Goal: Task Accomplishment & Management: Manage account settings

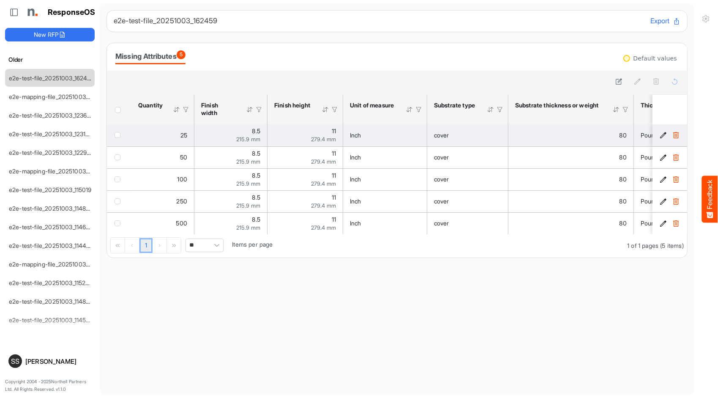
click at [660, 134] on icon "081a5c04-aca0-47cd-b333-61b830993d8b is template cell Column Header" at bounding box center [663, 135] width 7 height 7
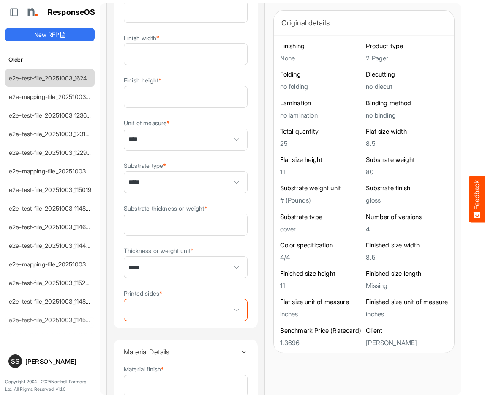
scroll to position [128, 0]
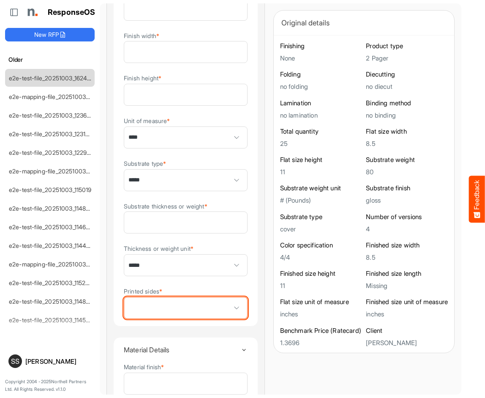
click at [230, 314] on span at bounding box center [236, 307] width 13 height 13
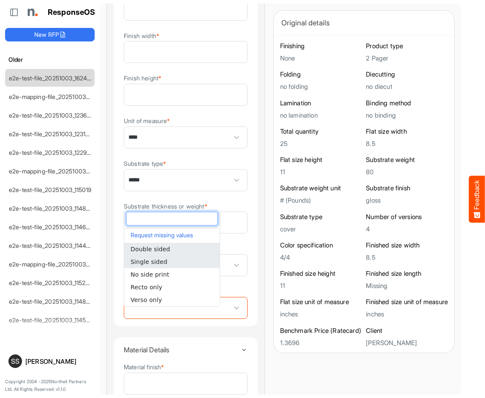
click at [174, 260] on li "Single sided" at bounding box center [172, 261] width 96 height 13
type input "**********"
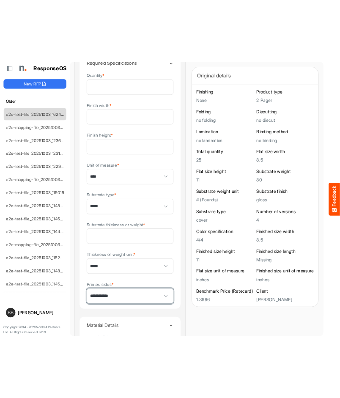
scroll to position [0, 0]
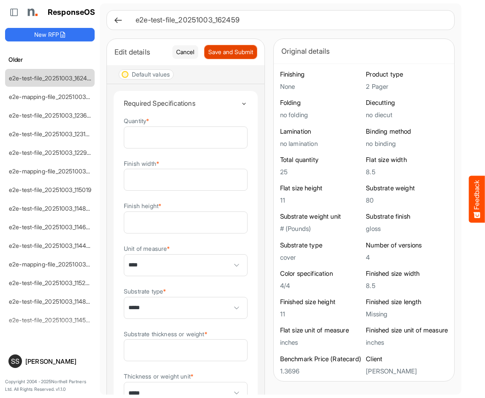
click at [214, 57] on span "Save and Submit" at bounding box center [230, 51] width 45 height 9
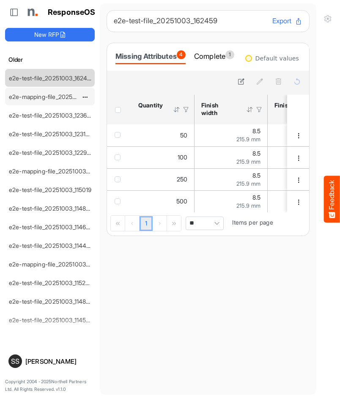
click at [58, 90] on div "e2e-mapping-file_20251003_124057" at bounding box center [42, 96] width 75 height 17
click at [48, 97] on link "e2e-mapping-file_20251003_124057" at bounding box center [58, 96] width 99 height 7
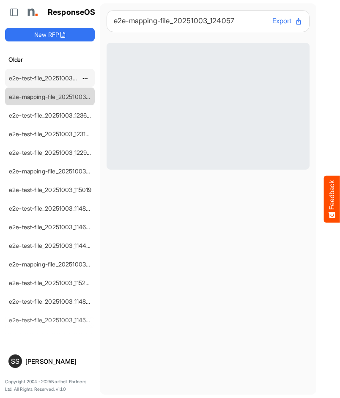
click at [44, 78] on link "e2e-test-file_20251003_162459" at bounding box center [51, 77] width 85 height 7
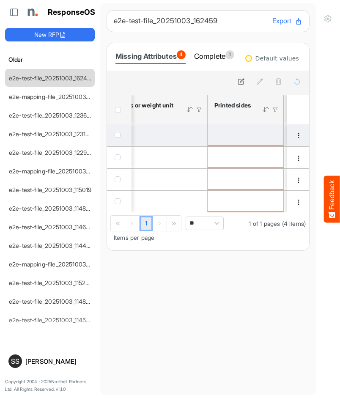
scroll to position [0, 535]
click at [118, 136] on span "checkbox" at bounding box center [118, 135] width 6 height 6
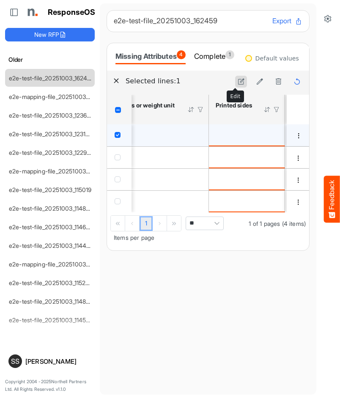
click at [238, 81] on icon at bounding box center [241, 81] width 7 height 7
click at [275, 136] on icon "is template cell Column Header httpsnorthellcomontologiesmapping-rulesmanufactu…" at bounding box center [273, 134] width 7 height 7
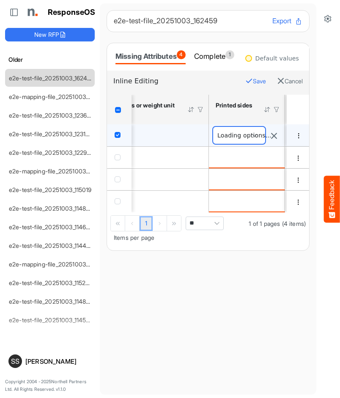
click at [244, 134] on span at bounding box center [239, 135] width 52 height 17
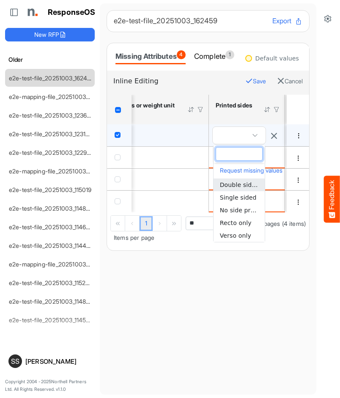
click at [247, 179] on li "Double sided" at bounding box center [239, 184] width 51 height 13
type input "**********"
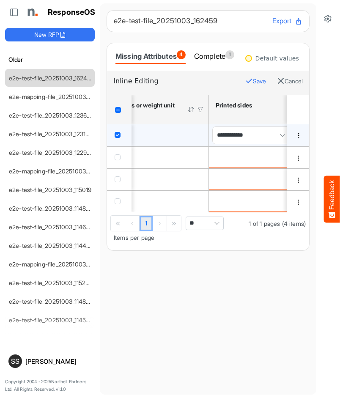
click at [245, 82] on button "Save" at bounding box center [255, 81] width 21 height 11
